Goal: Communication & Community: Answer question/provide support

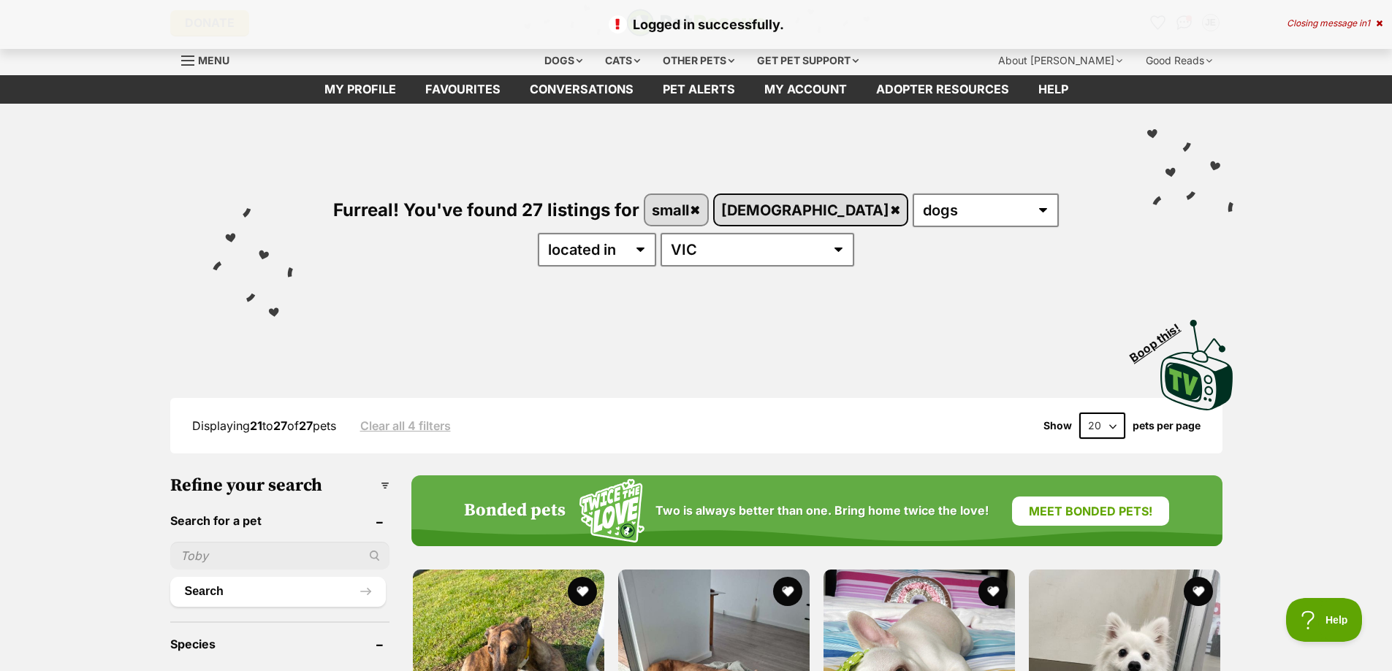
click at [775, 202] on link "female" at bounding box center [811, 210] width 193 height 30
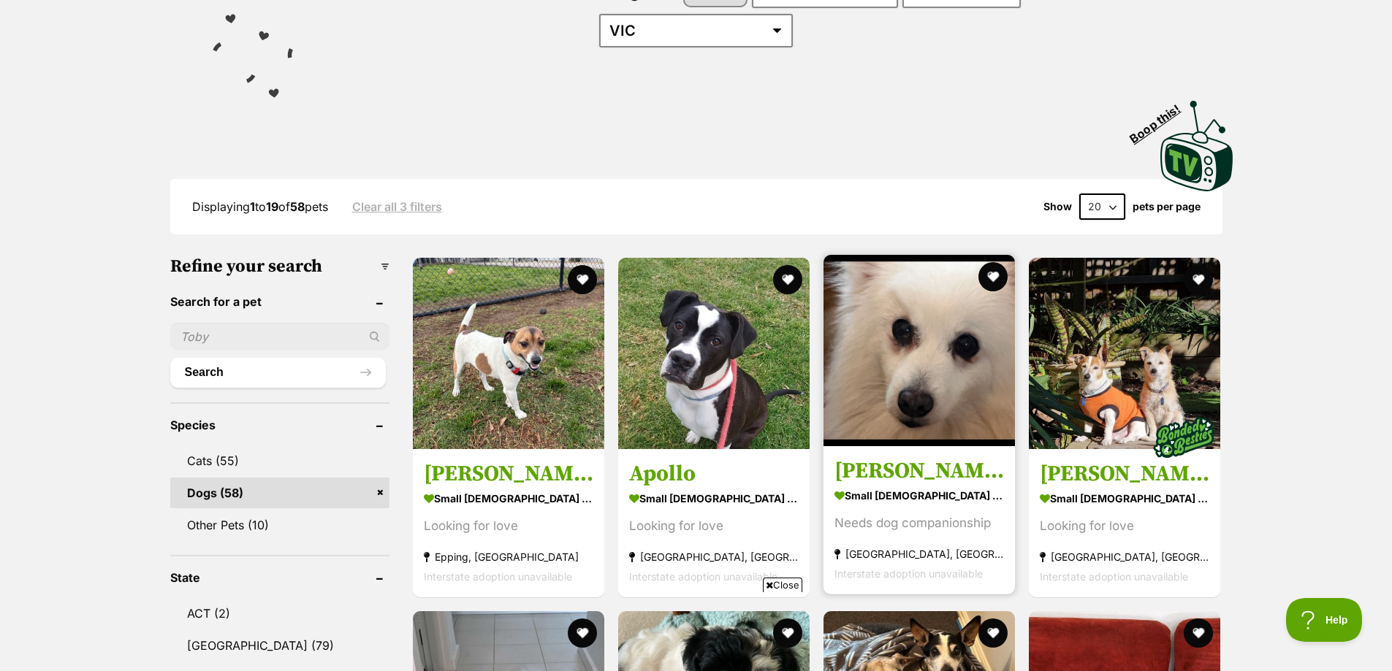
click at [928, 349] on img at bounding box center [918, 350] width 191 height 191
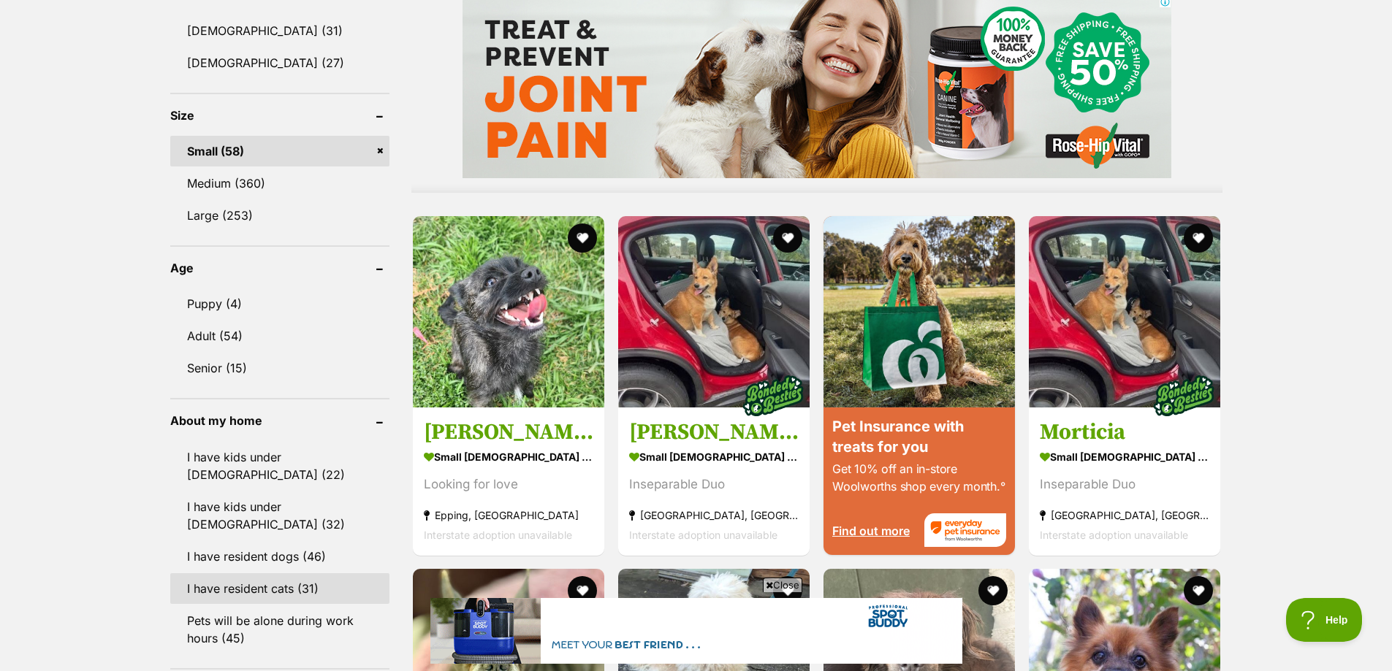
scroll to position [1242, 0]
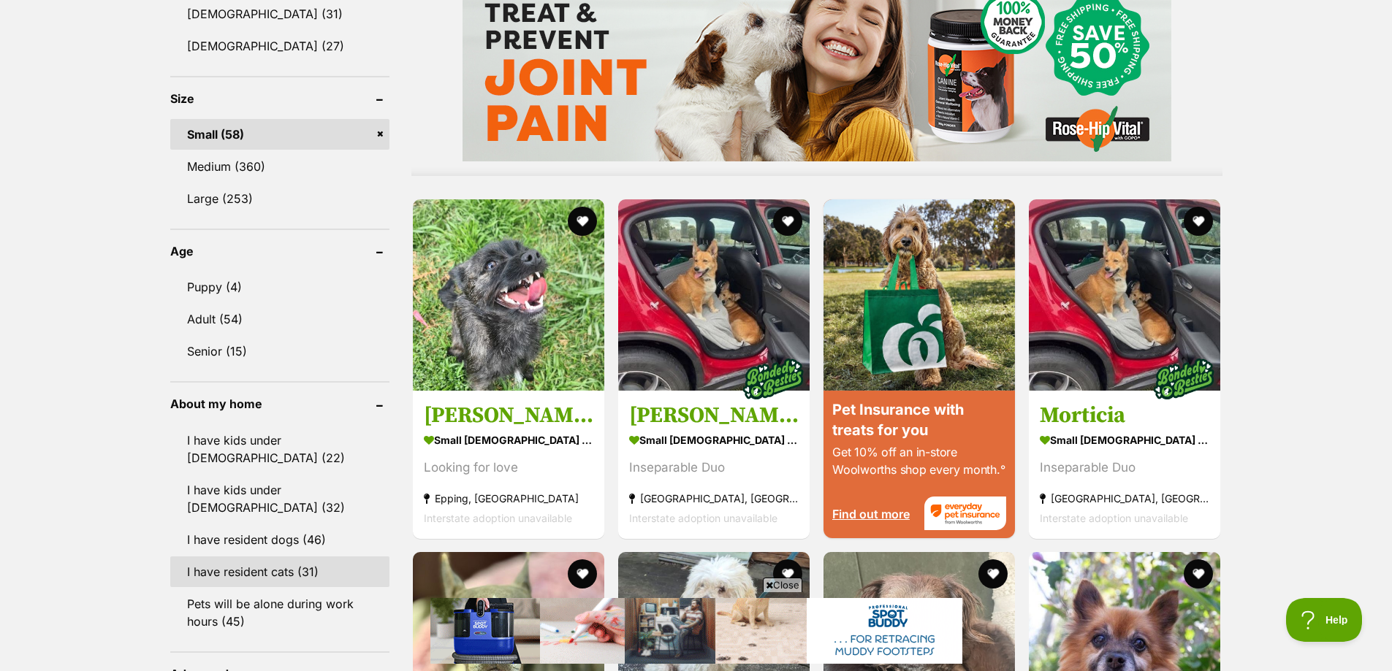
click at [245, 557] on link "I have resident cats (31)" at bounding box center [279, 572] width 219 height 31
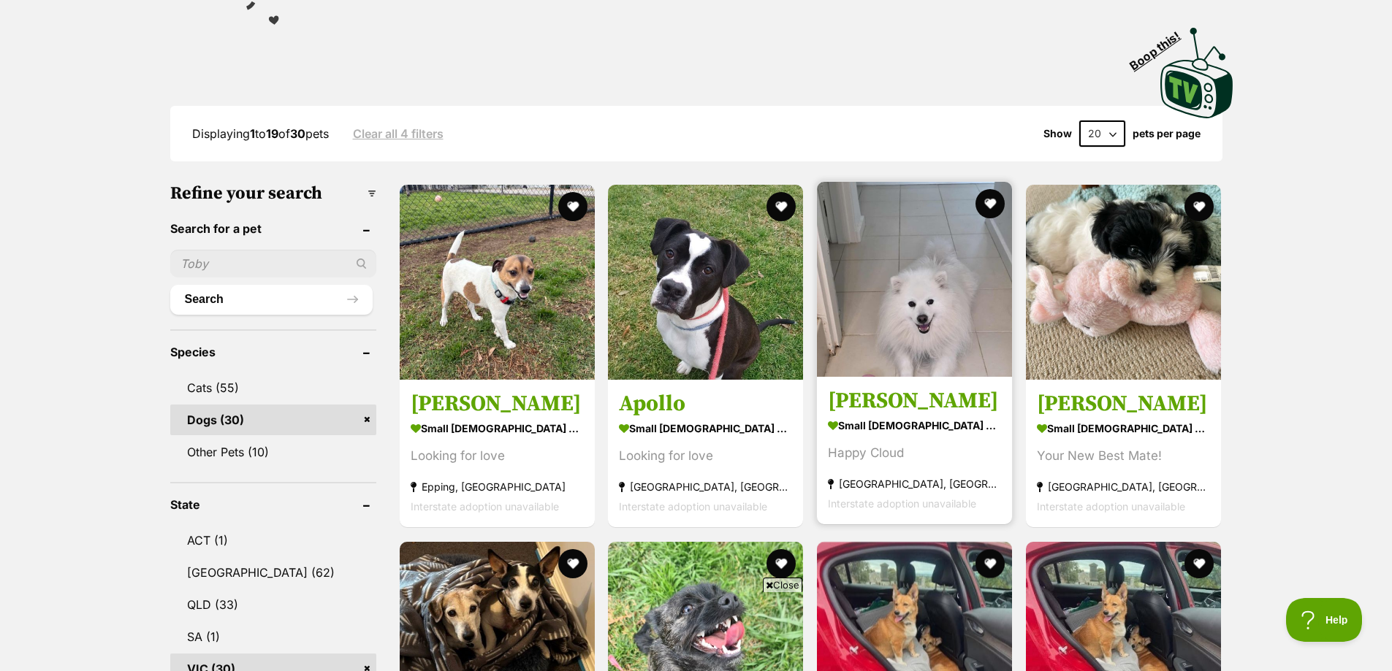
click at [896, 313] on img at bounding box center [914, 279] width 195 height 195
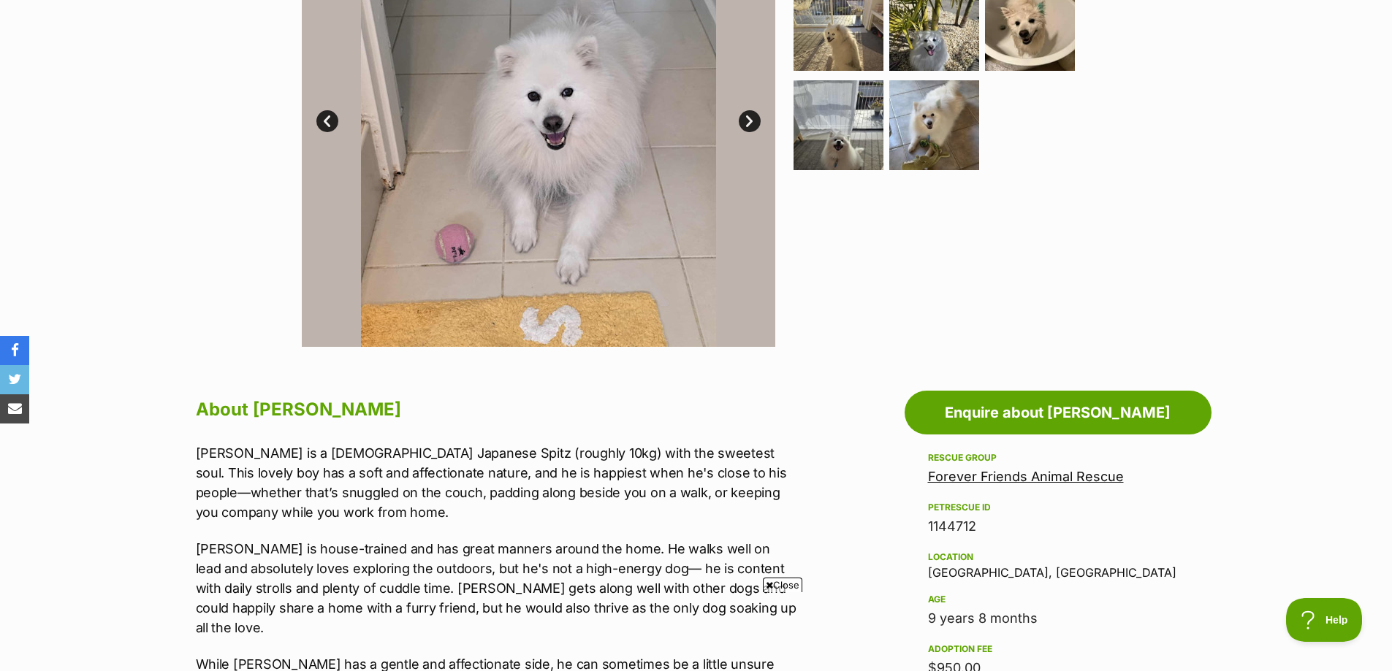
scroll to position [438, 0]
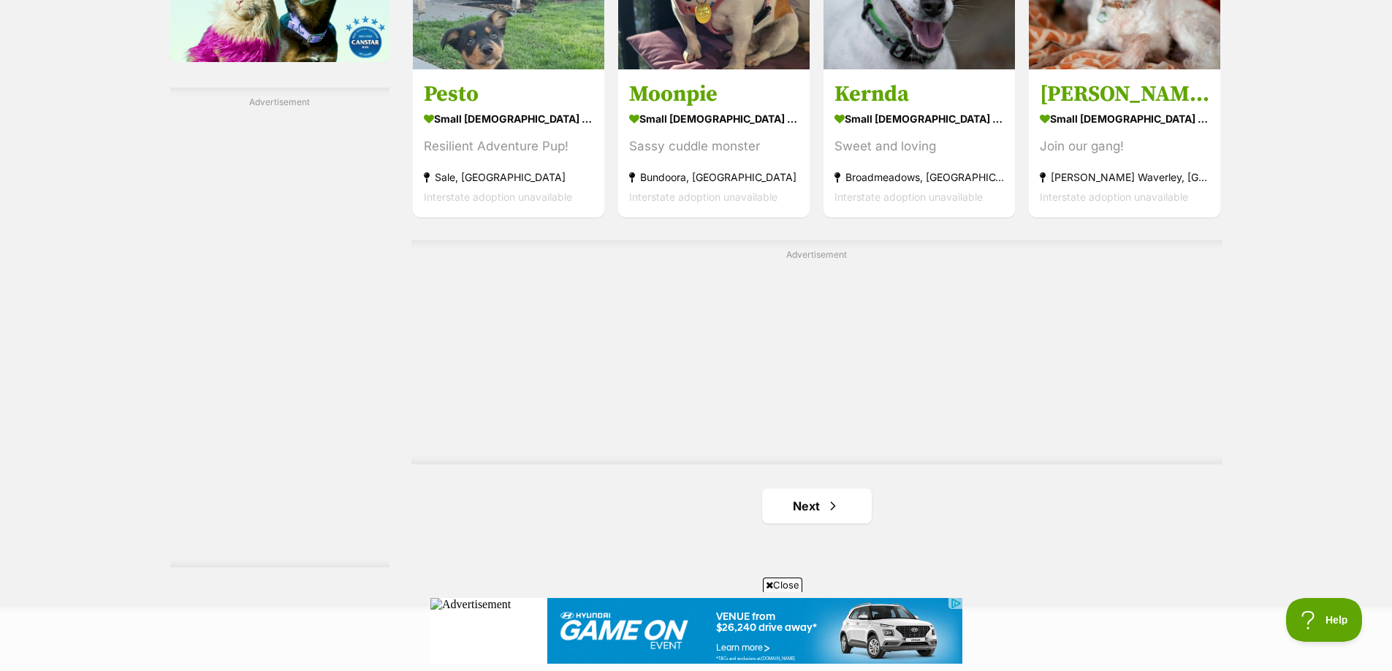
scroll to position [2557, 0]
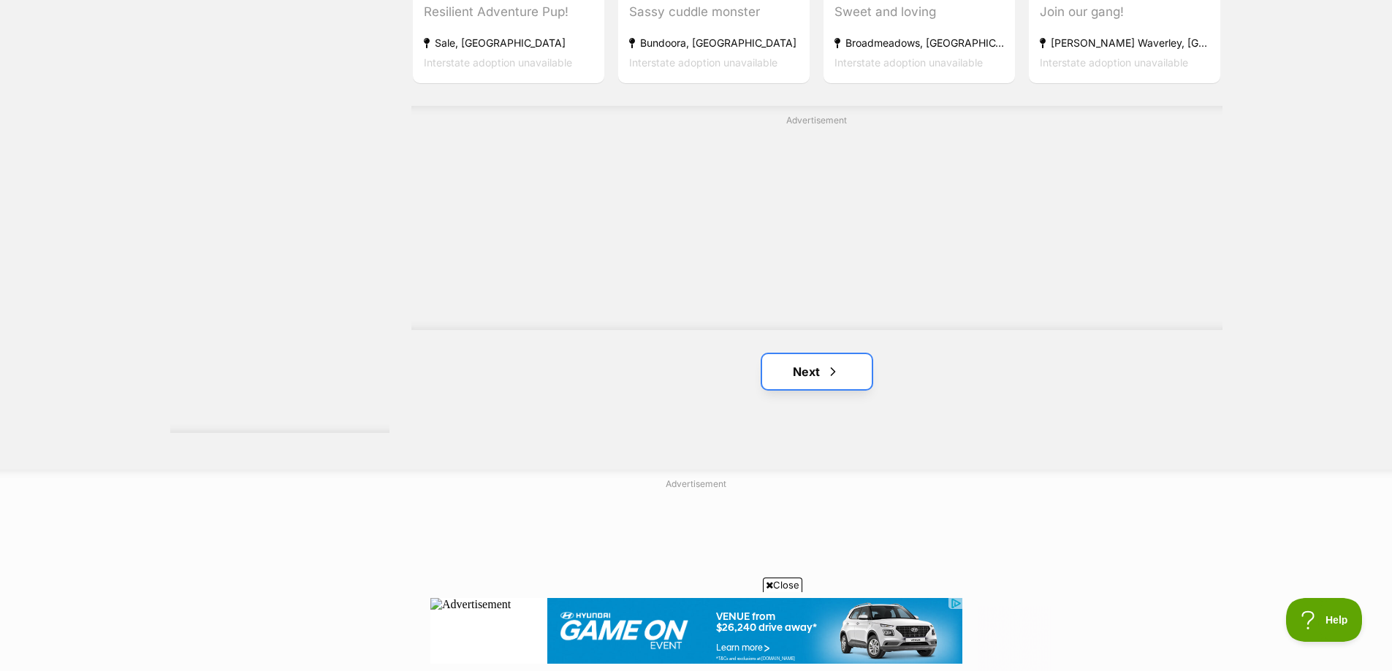
click at [806, 365] on link "Next" at bounding box center [817, 371] width 110 height 35
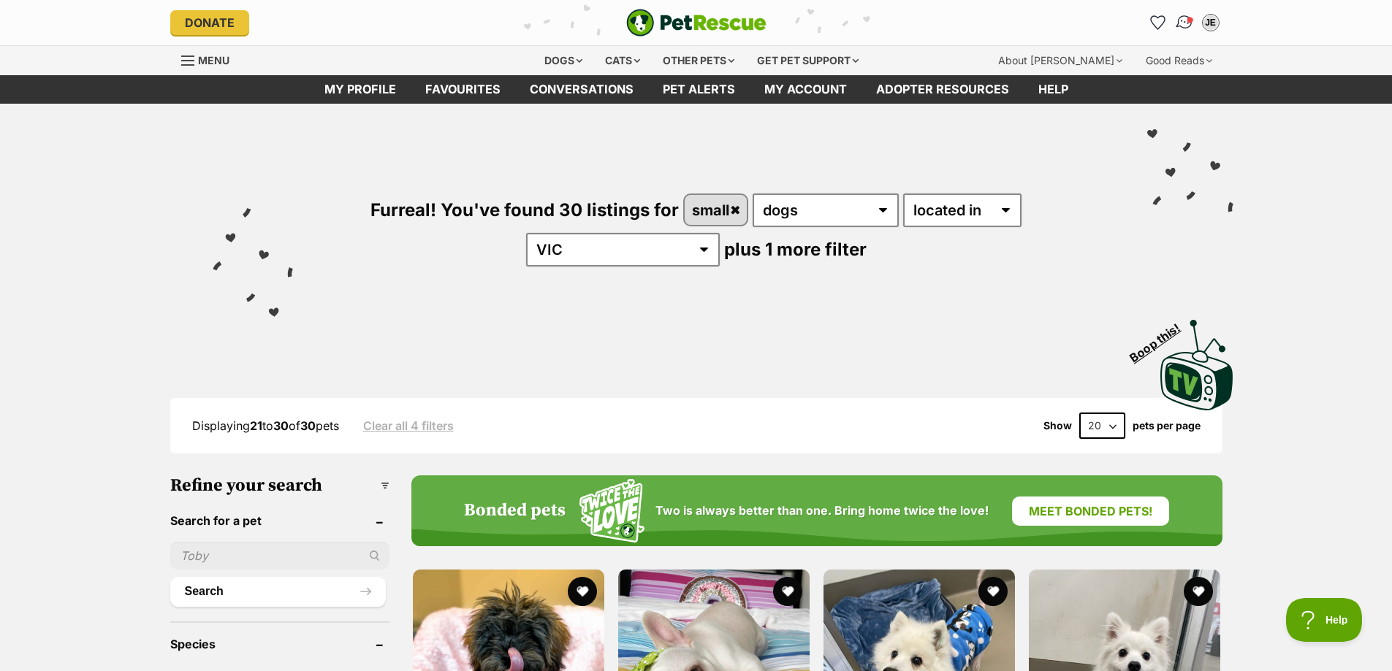
click at [1184, 18] on img "Conversations" at bounding box center [1184, 22] width 20 height 19
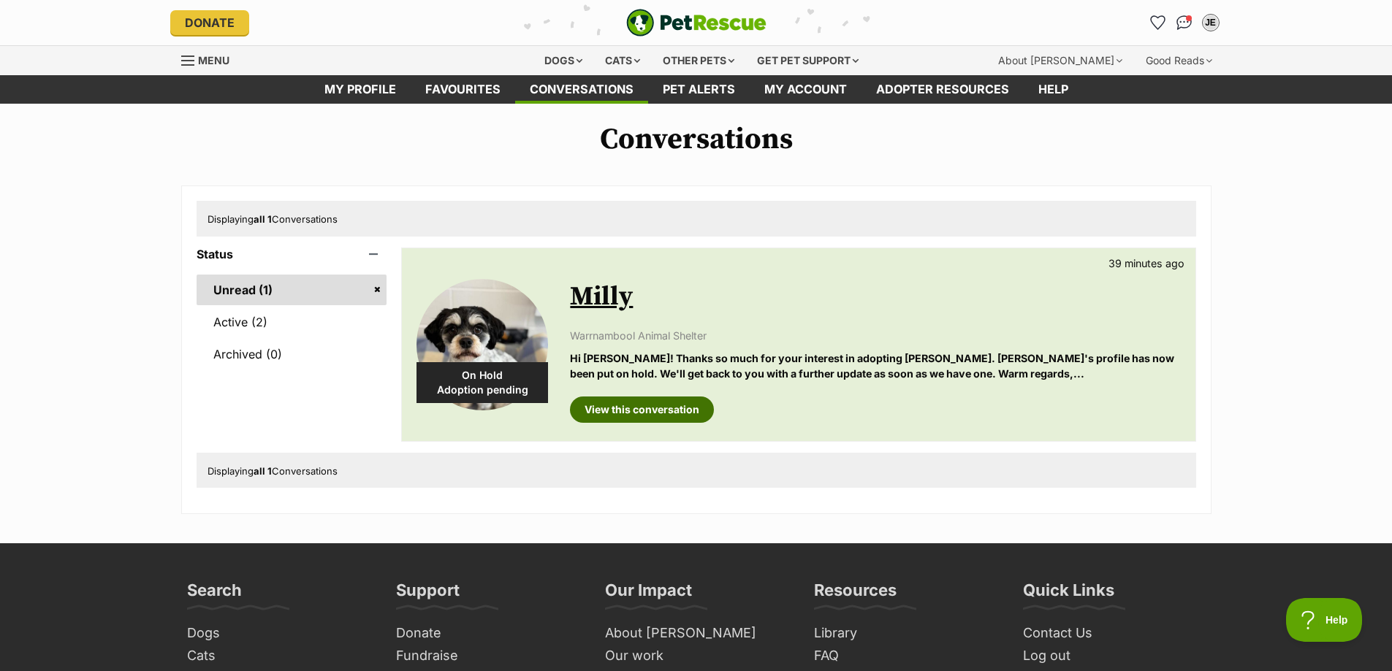
click at [663, 405] on link "View this conversation" at bounding box center [642, 410] width 144 height 26
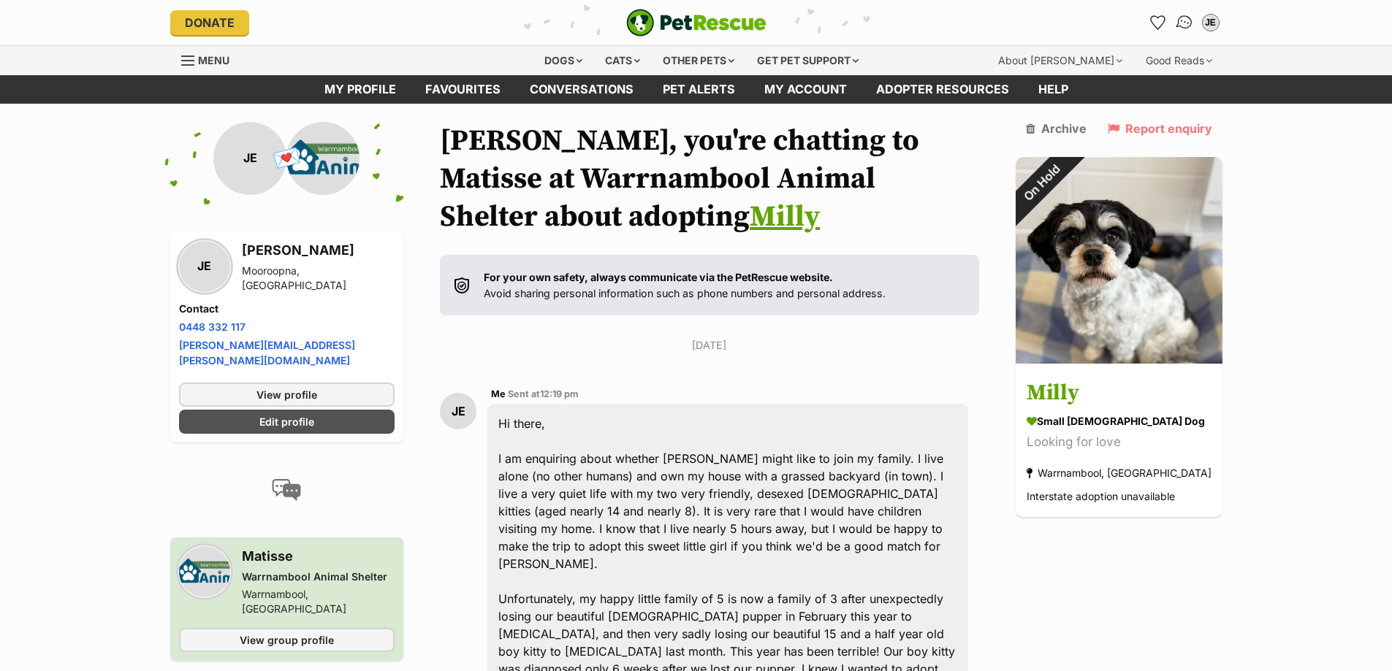
click at [1187, 16] on img "Conversations" at bounding box center [1184, 22] width 20 height 19
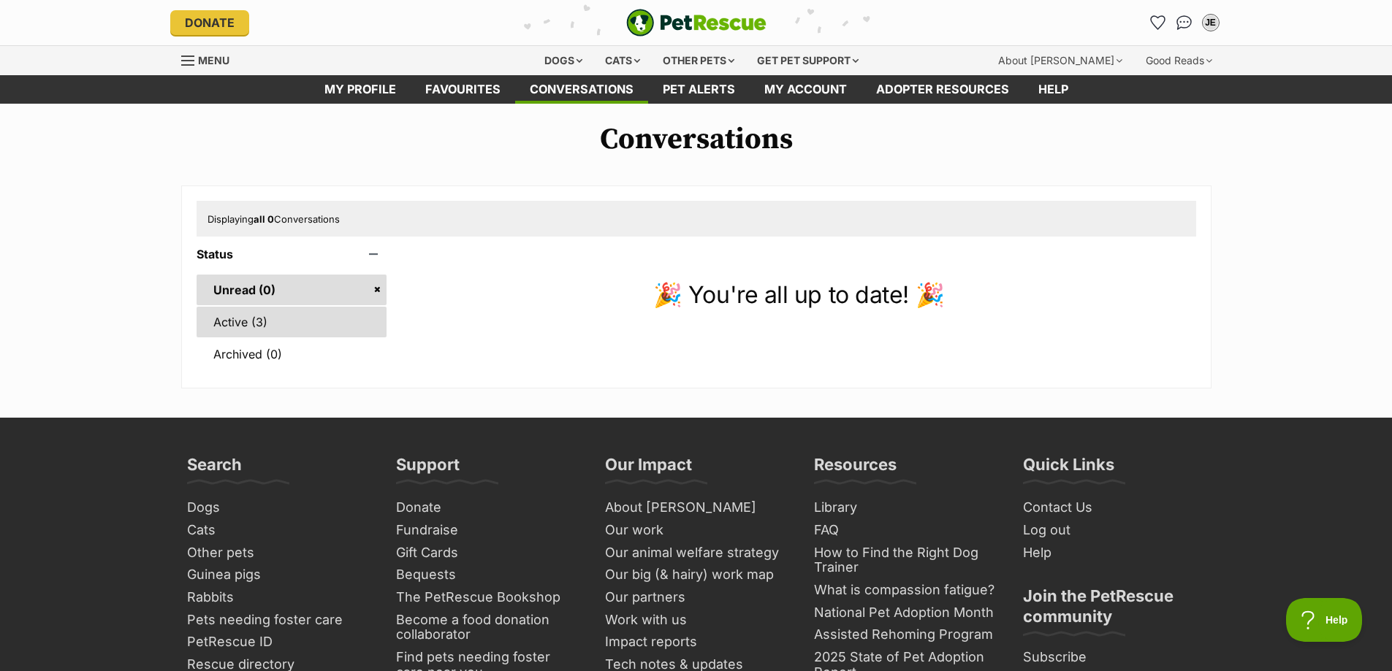
click at [244, 318] on link "Active (3)" at bounding box center [292, 322] width 191 height 31
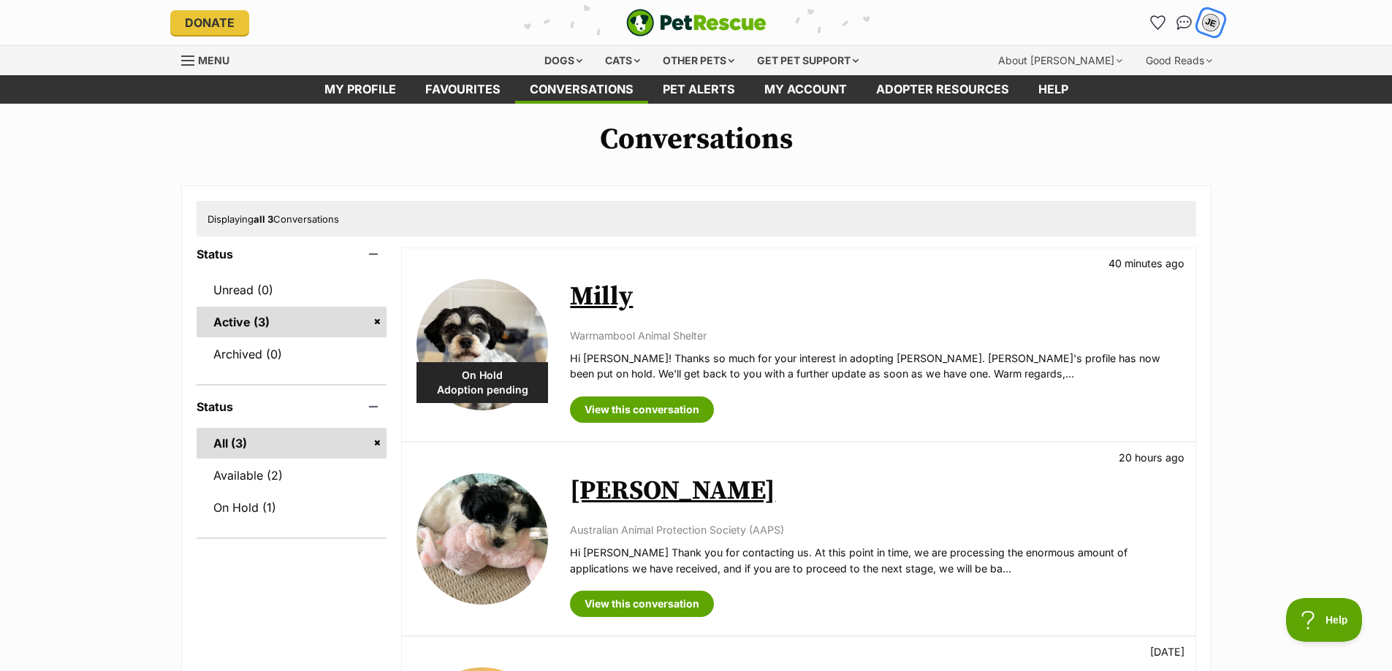
click at [1211, 27] on div "JE" at bounding box center [1210, 22] width 19 height 19
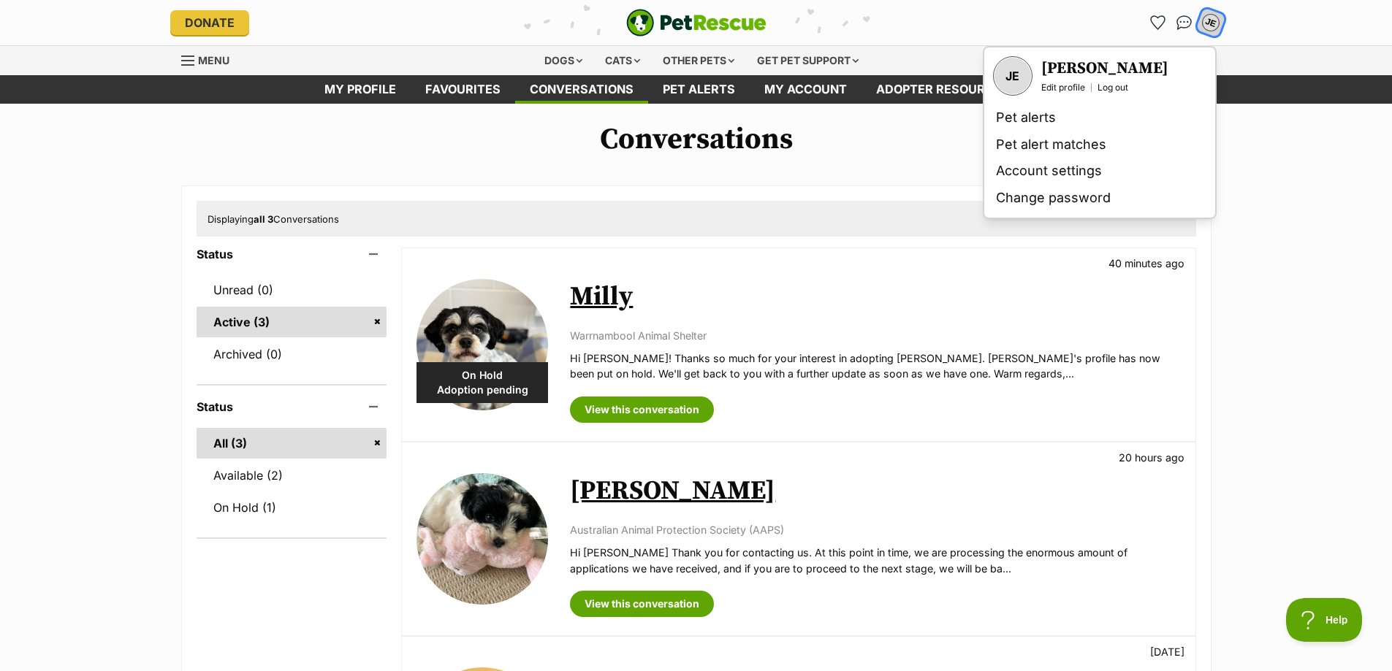
click at [1106, 83] on link "Log out" at bounding box center [1112, 88] width 31 height 12
